Goal: Find specific page/section: Find specific page/section

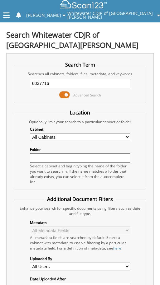
type input "6037716"
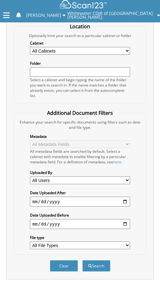
scroll to position [97, 0]
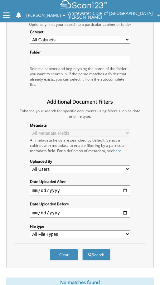
click at [46, 56] on input "text" at bounding box center [80, 60] width 100 height 9
type input "6037718"
click at [82, 249] on button "Search" at bounding box center [96, 255] width 28 height 12
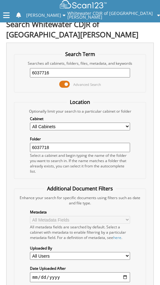
scroll to position [4, 0]
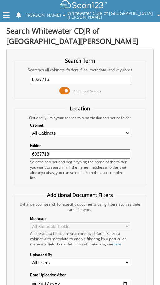
click at [157, 14] on icon at bounding box center [158, 15] width 3 height 4
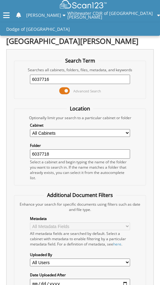
click at [24, 25] on link "Dodge of [GEOGRAPHIC_DATA]" at bounding box center [80, 28] width 160 height 13
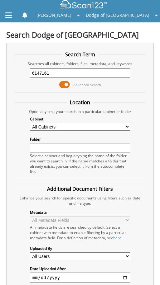
type input "6147161"
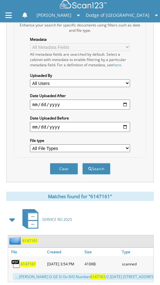
scroll to position [213, 0]
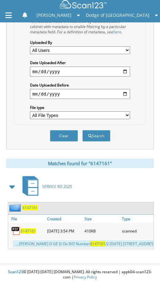
click at [28, 229] on span "6147161" at bounding box center [28, 231] width 15 height 5
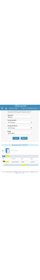
scroll to position [502, 0]
